Goal: Complete application form

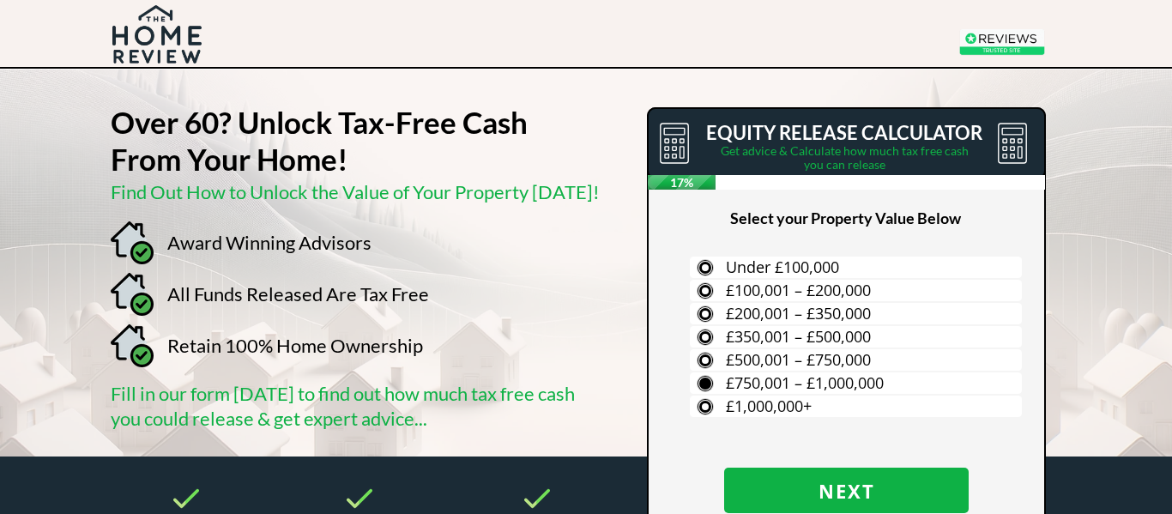
click at [733, 376] on span "£750,001 – £1,000,000" at bounding box center [805, 382] width 158 height 21
click at [0, 0] on input "£750,001 – £1,000,000" at bounding box center [0, 0] width 0 height 0
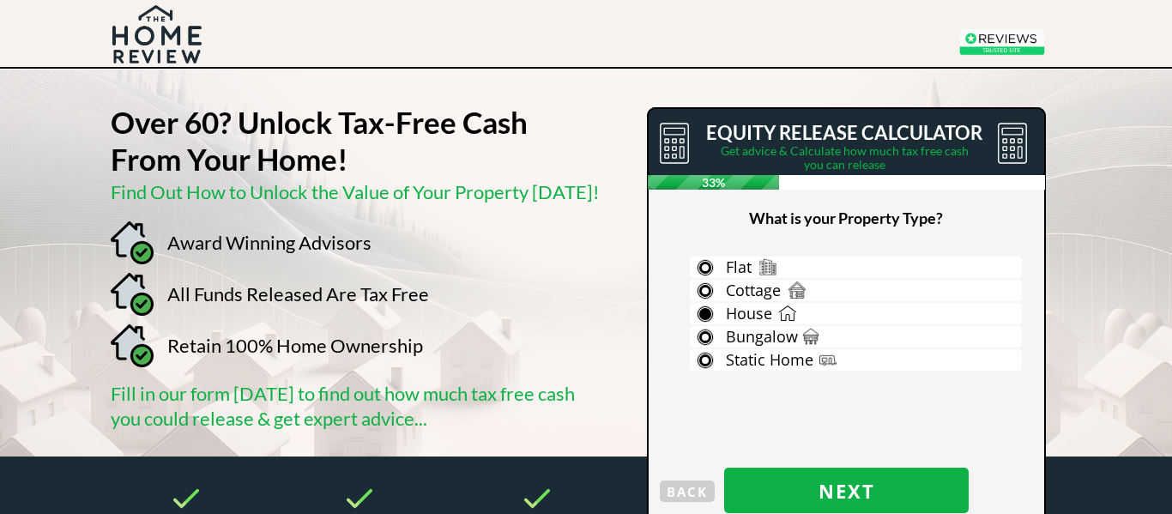
click at [734, 322] on span "House" at bounding box center [749, 313] width 46 height 21
click at [0, 0] on input "House" at bounding box center [0, 0] width 0 height 0
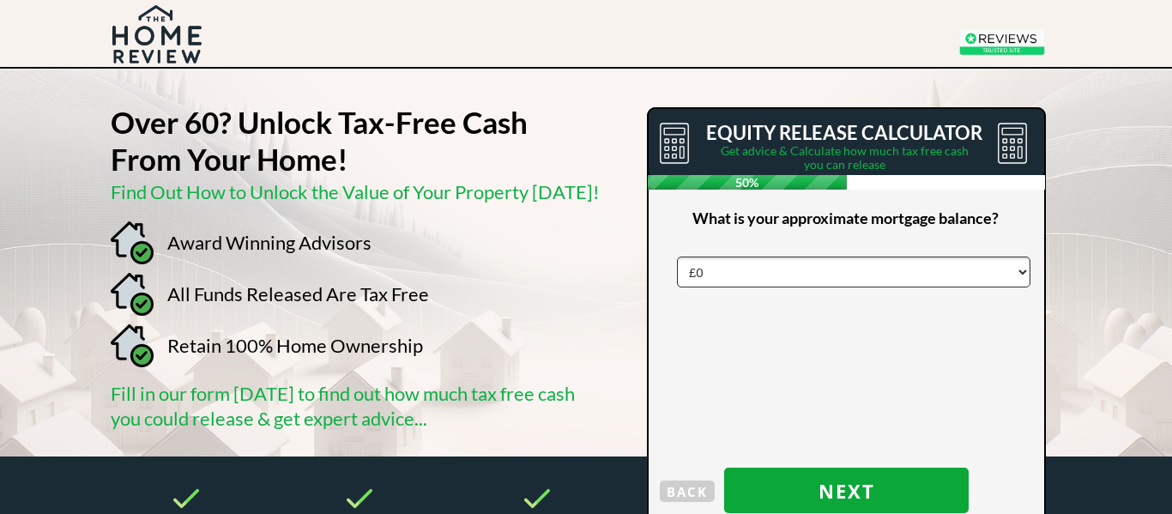
click at [821, 481] on span "Next" at bounding box center [846, 491] width 245 height 22
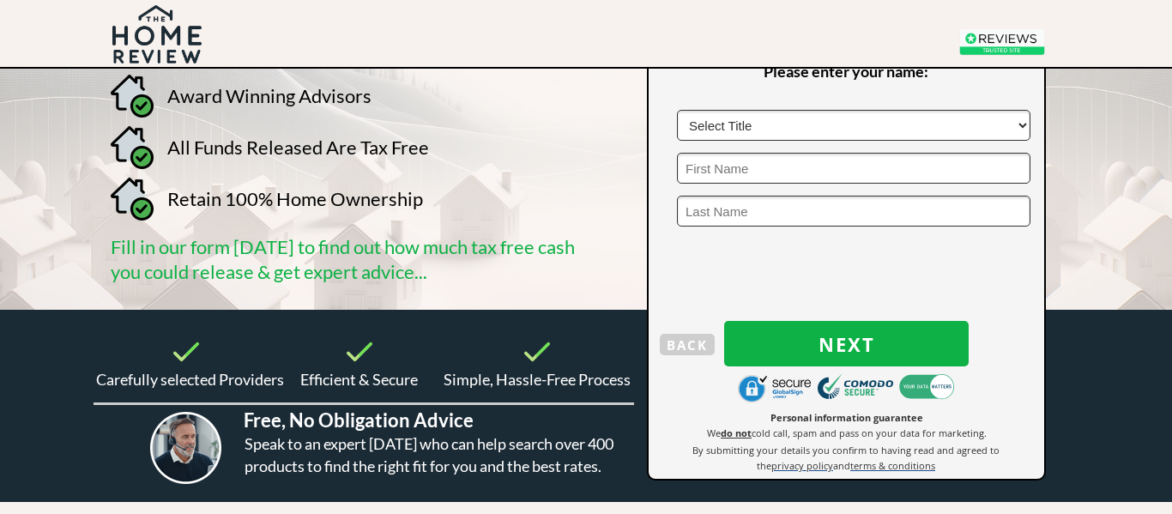
scroll to position [154, 0]
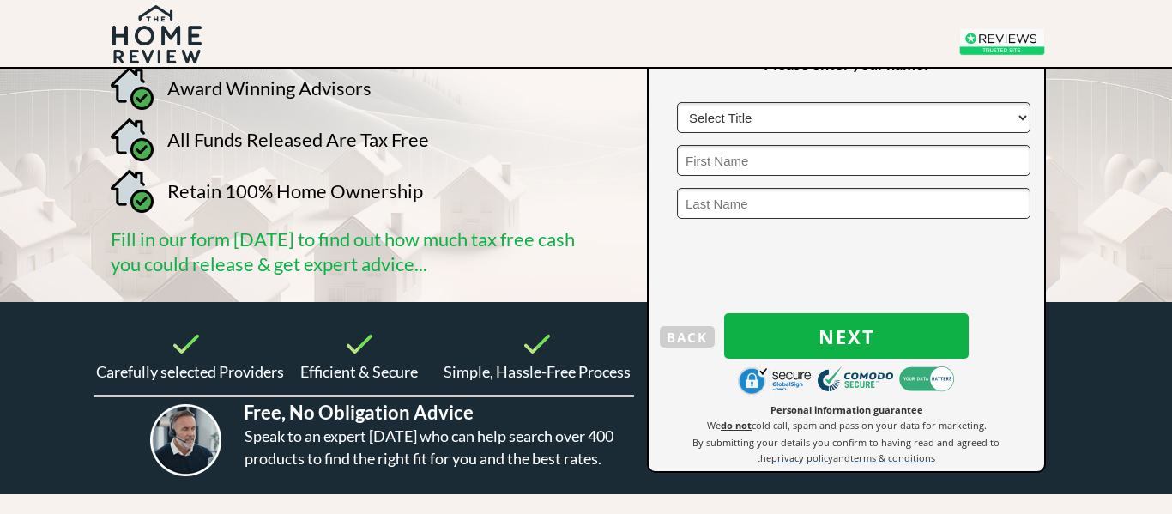
click at [705, 118] on select "Select Title Mr Mrs Ms Miss Dr Sir" at bounding box center [854, 117] width 354 height 31
select select "Mr"
click at [677, 102] on select "Select Title Mr Mrs Ms Miss Dr Sir" at bounding box center [854, 117] width 354 height 31
click at [701, 161] on input "text" at bounding box center [854, 160] width 354 height 31
type input "Barrie"
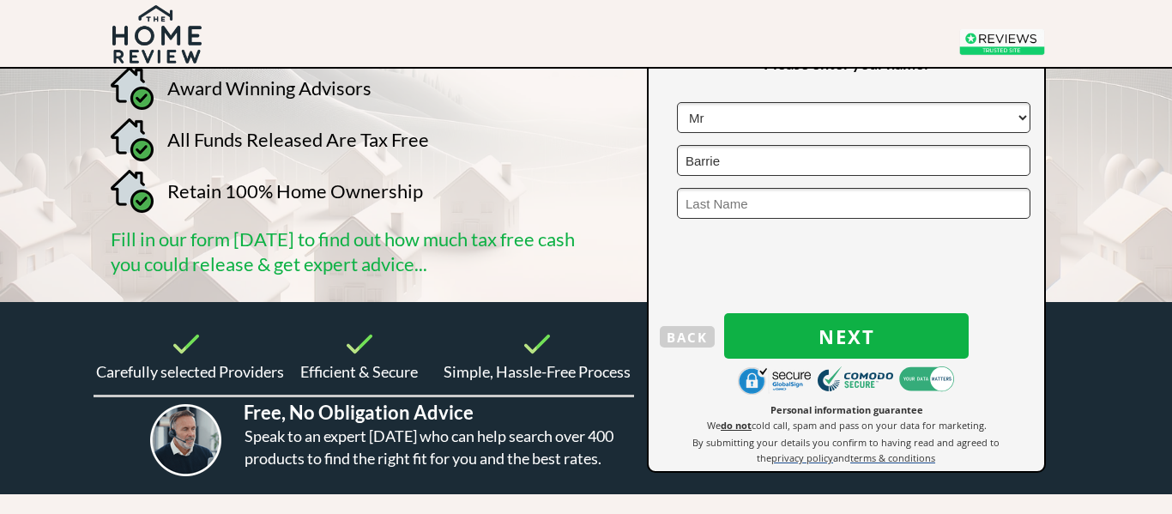
type input "Jones"
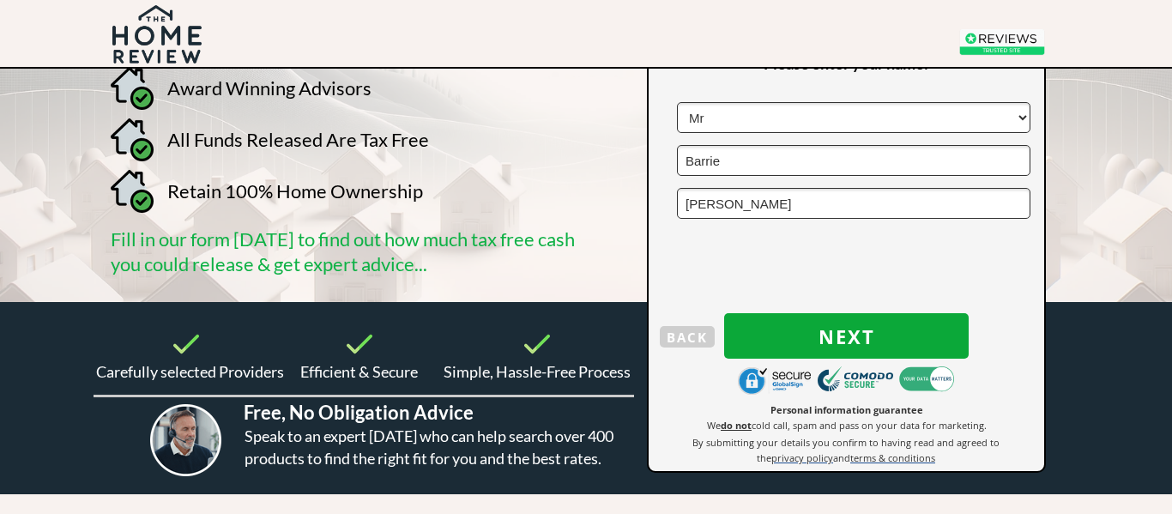
click at [865, 336] on span "Next" at bounding box center [846, 336] width 245 height 22
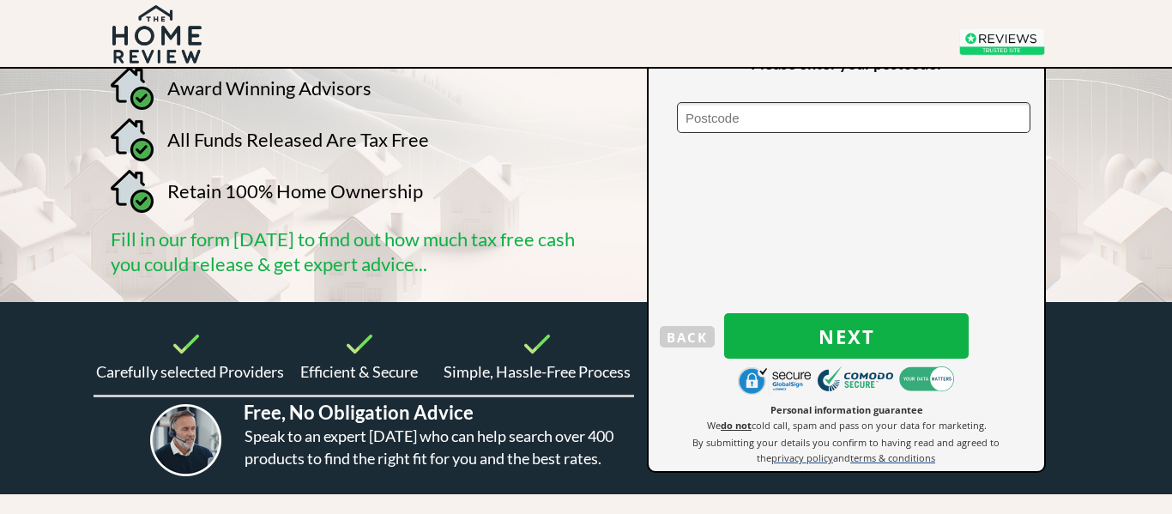
click at [714, 117] on input "text" at bounding box center [854, 117] width 354 height 31
type input "NN7 3LX"
click at [858, 325] on span "Next" at bounding box center [846, 336] width 245 height 22
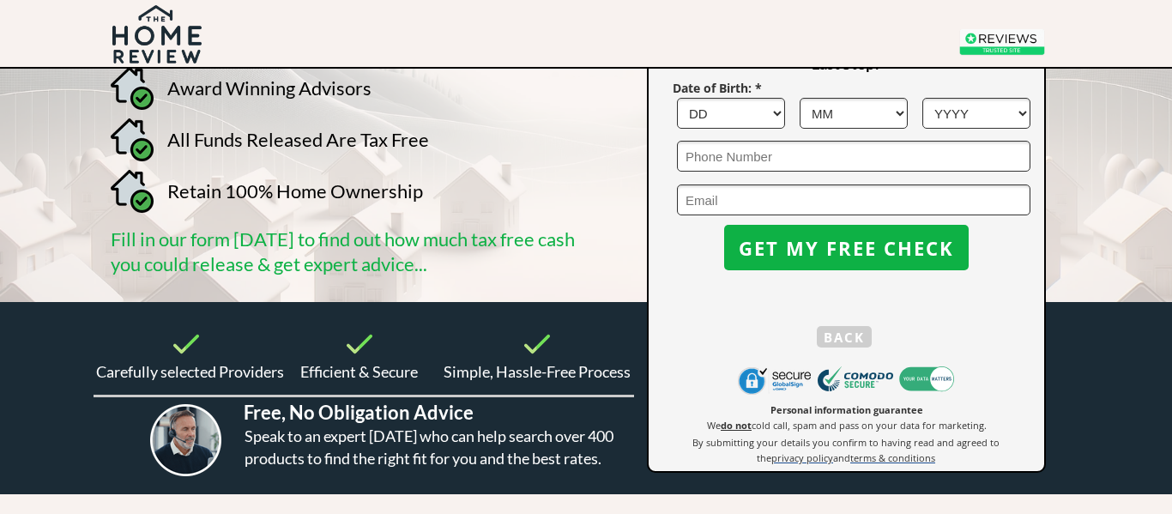
click at [710, 119] on select "DD 1 2 3 4 5 6 7 8 9 10 11 12 13 14 15 16 17 18 19 20 21 22 23 24 25 26 27 28 2…" at bounding box center [731, 113] width 108 height 31
select select "27"
click at [677, 98] on select "DD 1 2 3 4 5 6 7 8 9 10 11 12 13 14 15 16 17 18 19 20 21 22 23 24 25 26 27 28 2…" at bounding box center [731, 113] width 108 height 31
click at [829, 111] on select "MM 1 2 3 4 5 6 7 8 9 10 11 12" at bounding box center [854, 113] width 108 height 31
select select "8"
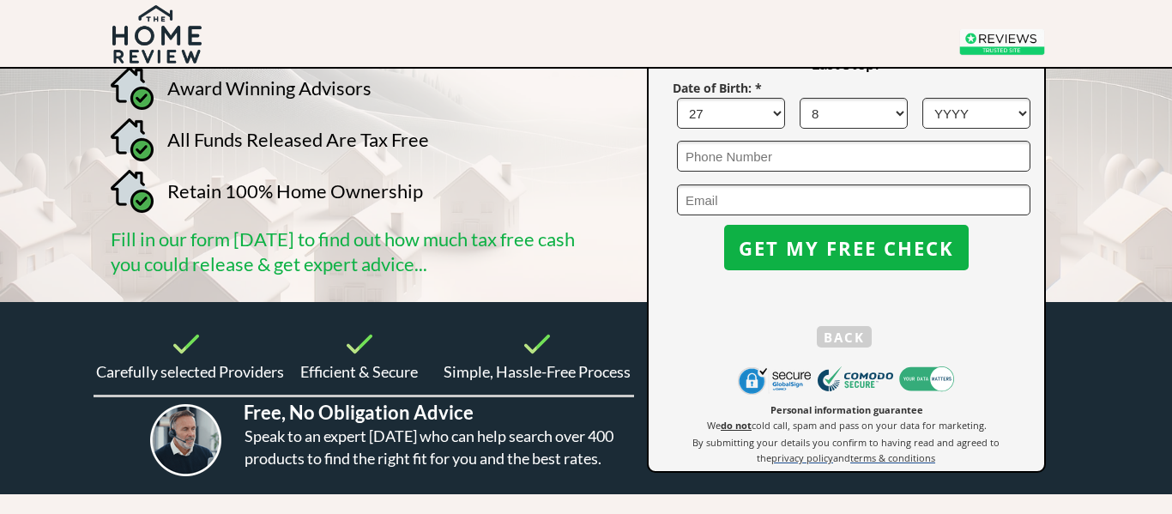
click at [800, 98] on select "MM 1 2 3 4 5 6 7 8 9 10 11 12" at bounding box center [854, 113] width 108 height 31
click at [942, 116] on select "YYYY 1966 1965 1964 1963 1962 1961 1960 1959 1958 1957 1956 1955 1954 1953 1952…" at bounding box center [976, 113] width 108 height 31
select select "1950"
click at [922, 98] on select "YYYY 1966 1965 1964 1963 1962 1961 1960 1959 1958 1957 1956 1955 1954 1953 1952…" at bounding box center [976, 113] width 108 height 31
click at [692, 197] on input "email" at bounding box center [854, 199] width 354 height 31
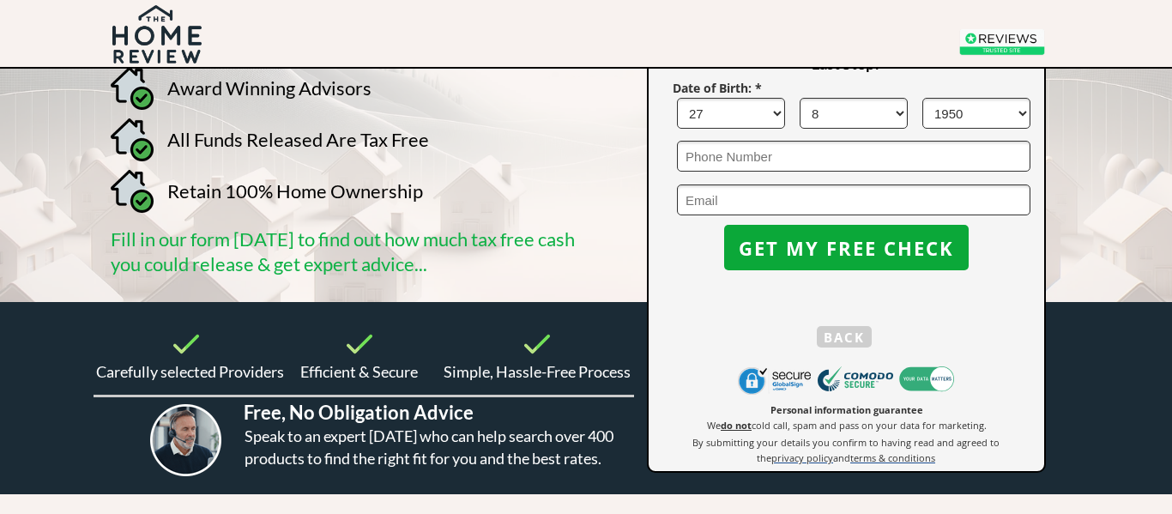
type input "barriejones28@gmail.com"
type input "07778791118"
click at [833, 241] on span "GET MY FREE CHECK" at bounding box center [846, 248] width 245 height 22
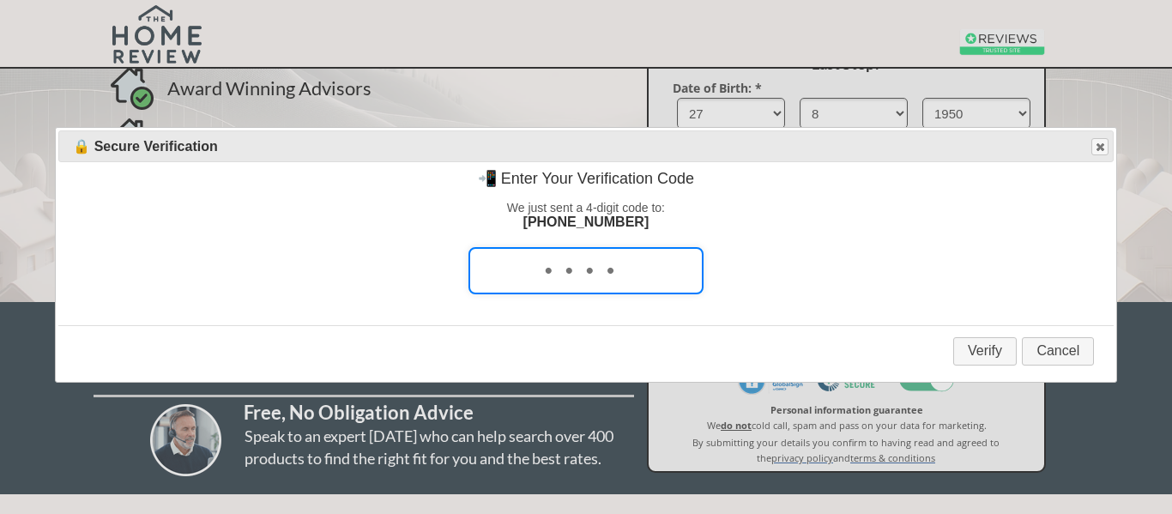
click at [807, 251] on div "📲 Enter Your Verification Code We just sent a 4-digit code to: +447778791118" at bounding box center [585, 240] width 1055 height 156
click at [547, 277] on input "tel" at bounding box center [586, 270] width 235 height 47
click at [523, 277] on input "tel" at bounding box center [586, 270] width 235 height 47
click at [611, 275] on input "tel" at bounding box center [586, 270] width 235 height 47
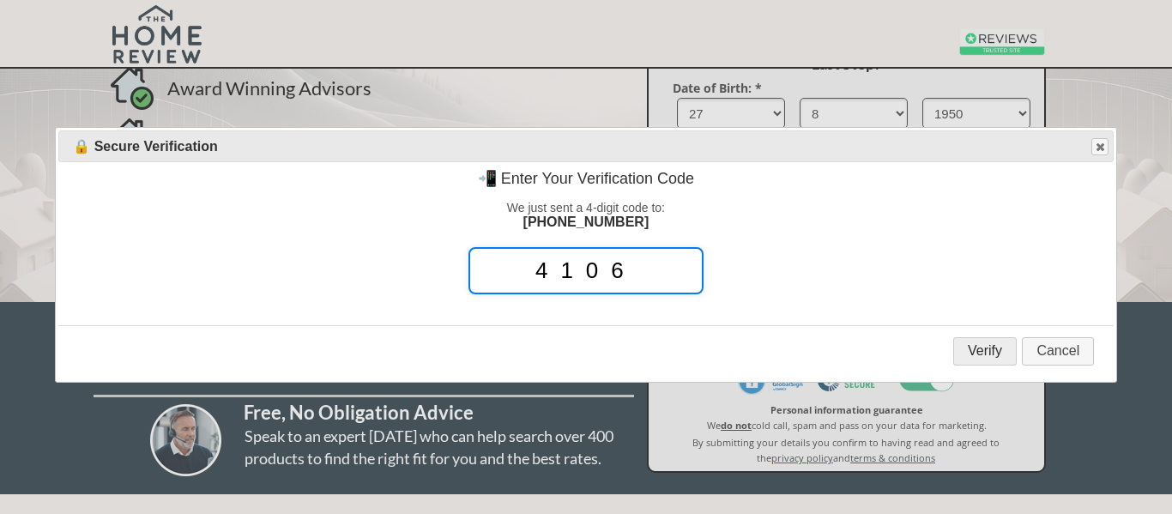
type input "4106"
click at [982, 350] on button "Verify" at bounding box center [984, 351] width 63 height 28
